Goal: Information Seeking & Learning: Compare options

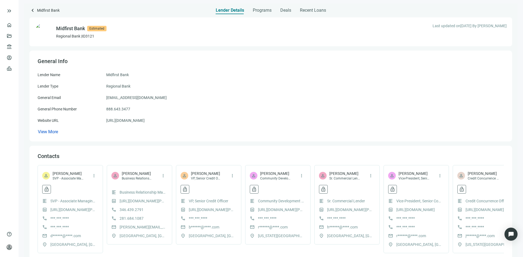
scroll to position [27, 0]
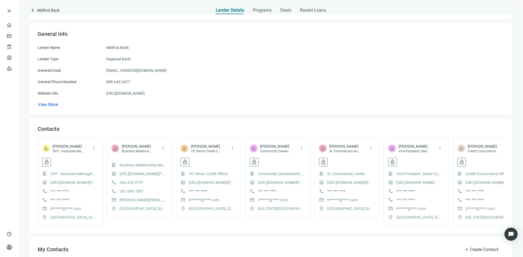
click at [33, 10] on span "keyboard_arrow_left" at bounding box center [32, 10] width 7 height 7
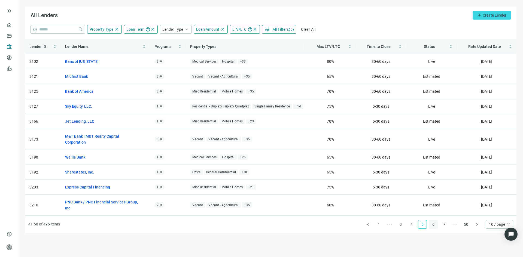
click at [434, 221] on link "6" at bounding box center [433, 225] width 8 height 8
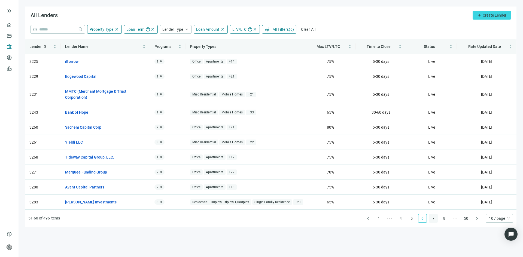
click at [433, 220] on link "7" at bounding box center [433, 219] width 8 height 8
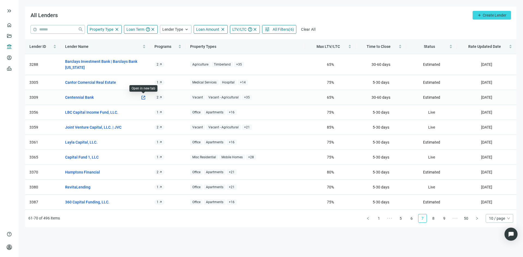
click at [142, 98] on span "open_in_new" at bounding box center [143, 97] width 5 height 5
click at [432, 220] on link "8" at bounding box center [433, 219] width 8 height 8
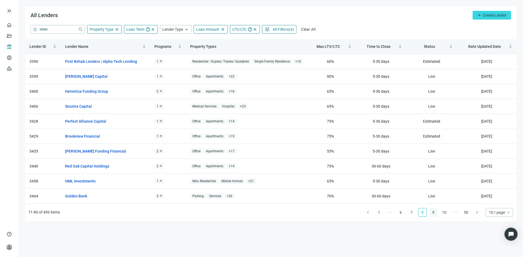
click at [431, 212] on link "9" at bounding box center [433, 213] width 8 height 8
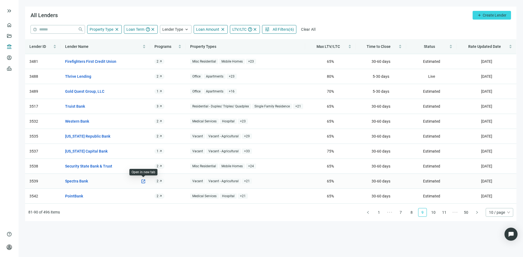
click at [144, 182] on span "open_in_new" at bounding box center [143, 181] width 5 height 5
click at [143, 197] on span "open_in_new" at bounding box center [143, 196] width 5 height 5
click at [434, 213] on link "10" at bounding box center [433, 213] width 8 height 8
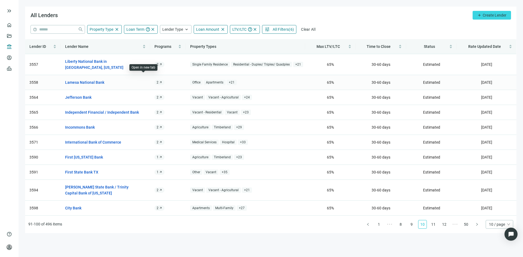
click at [146, 76] on td "Lamesa National Bank open_in_new" at bounding box center [105, 82] width 89 height 15
click at [145, 80] on span "open_in_new" at bounding box center [143, 82] width 5 height 5
click at [144, 155] on span "open_in_new" at bounding box center [143, 157] width 5 height 5
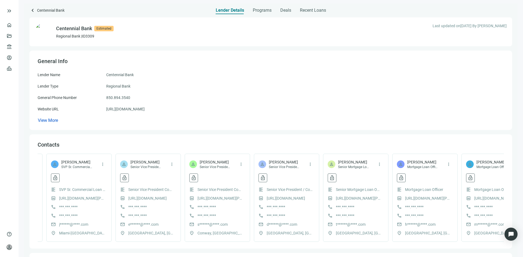
scroll to position [0, 227]
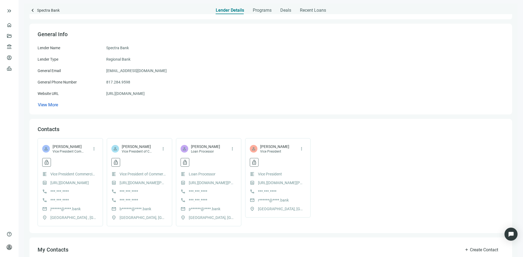
scroll to position [27, 0]
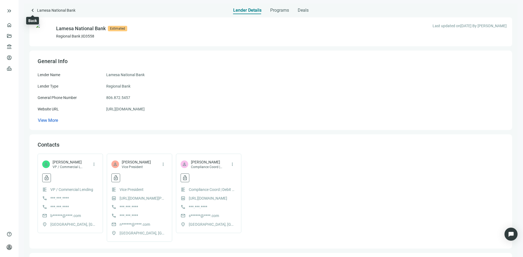
click at [30, 11] on span "keyboard_arrow_left" at bounding box center [32, 10] width 7 height 7
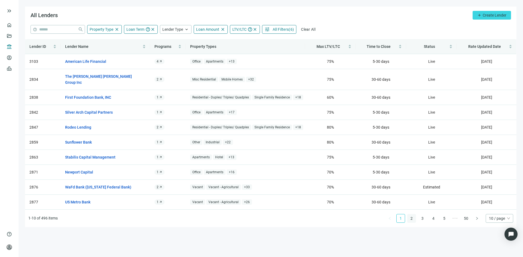
click at [413, 215] on link "2" at bounding box center [411, 219] width 8 height 8
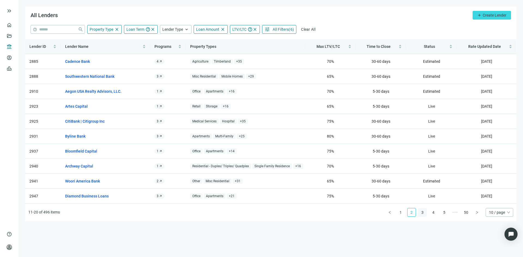
click at [426, 213] on link "3" at bounding box center [422, 213] width 8 height 8
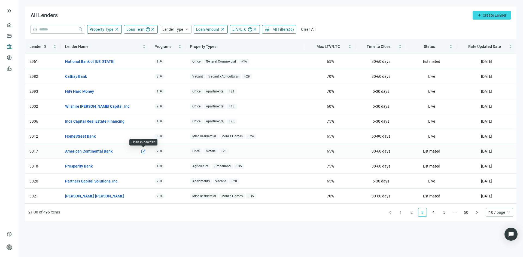
click at [143, 151] on span "open_in_new" at bounding box center [143, 151] width 5 height 5
